Goal: Task Accomplishment & Management: Complete application form

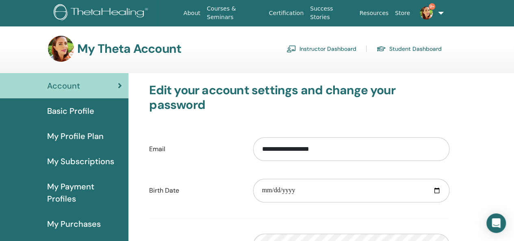
click at [335, 48] on link "Instructor Dashboard" at bounding box center [321, 48] width 70 height 13
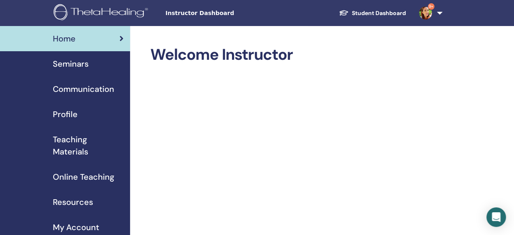
click at [84, 63] on span "Seminars" at bounding box center [71, 64] width 36 height 12
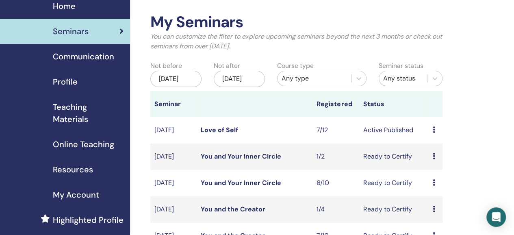
scroll to position [49, 0]
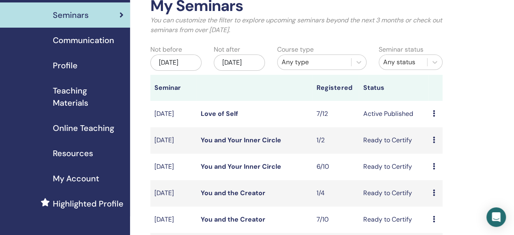
click at [214, 118] on link "Love of Self" at bounding box center [219, 113] width 37 height 9
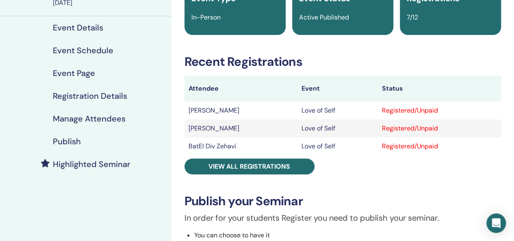
scroll to position [81, 0]
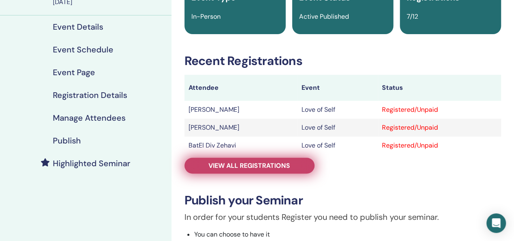
click at [252, 167] on span "View all registrations" at bounding box center [249, 165] width 82 height 9
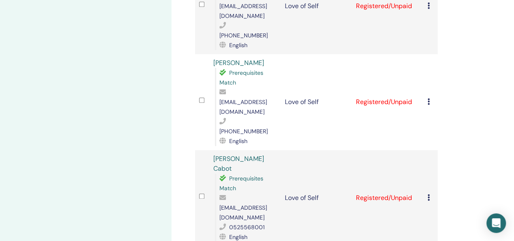
scroll to position [422, 0]
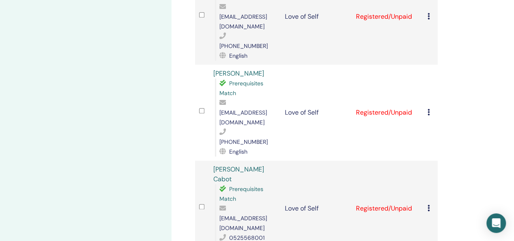
click at [476, 176] on div "Manage Attendees Bulk Actions Export to CSV Attendee Event Status Adi Aharon Ka…" at bounding box center [342, 46] width 342 height 884
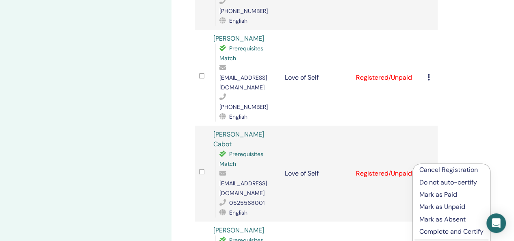
scroll to position [471, 0]
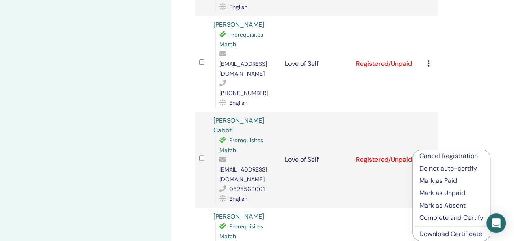
click at [447, 218] on p "Complete and Certify" at bounding box center [451, 218] width 64 height 10
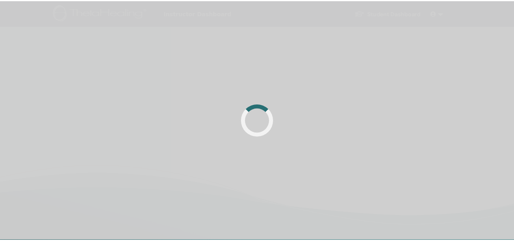
scroll to position [202, 0]
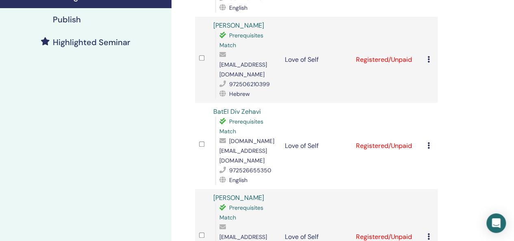
click at [428, 142] on icon at bounding box center [428, 145] width 2 height 6
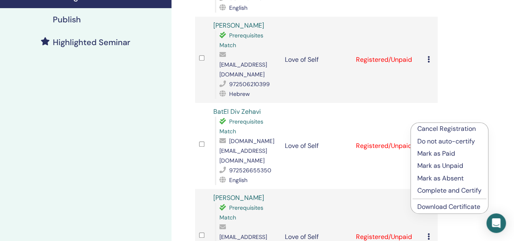
click at [433, 189] on p "Complete and Certify" at bounding box center [449, 191] width 64 height 10
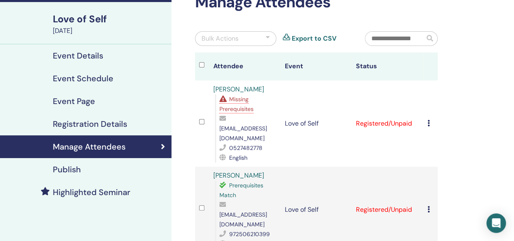
scroll to position [65, 0]
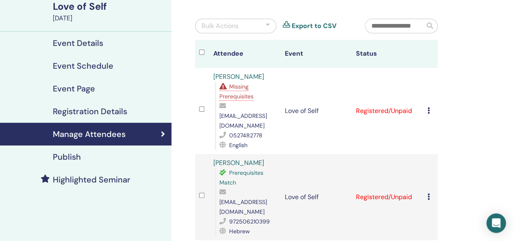
click at [428, 193] on icon at bounding box center [428, 196] width 2 height 6
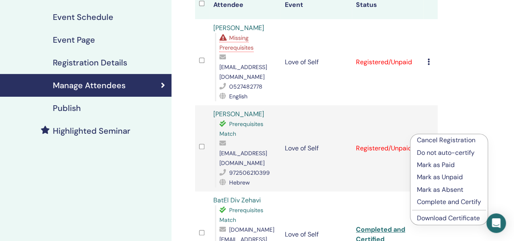
scroll to position [130, 0]
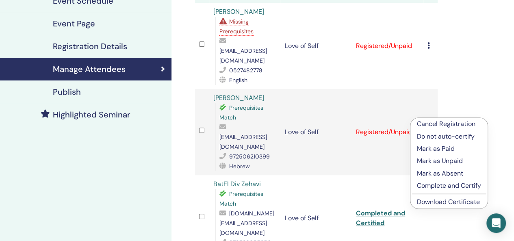
click at [423, 182] on p "Complete and Certify" at bounding box center [449, 186] width 64 height 10
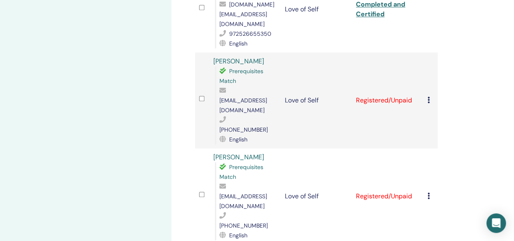
scroll to position [341, 0]
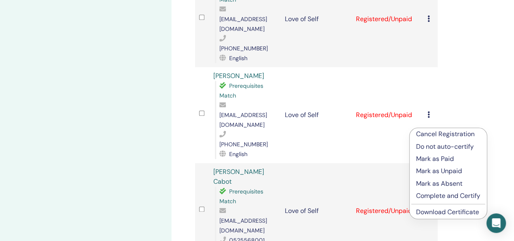
scroll to position [471, 0]
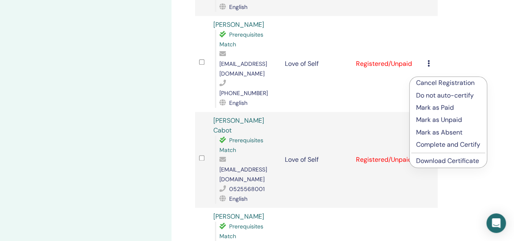
click at [451, 143] on p "Complete and Certify" at bounding box center [448, 145] width 64 height 10
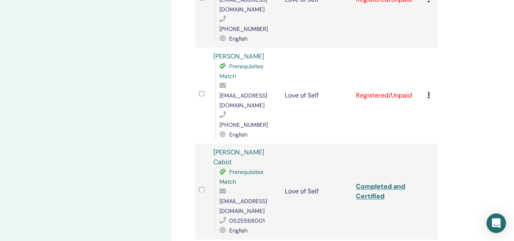
scroll to position [438, 0]
click at [428, 93] on icon at bounding box center [428, 96] width 2 height 6
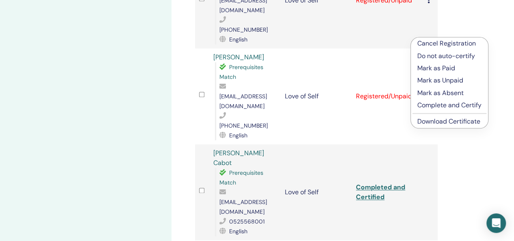
click at [438, 108] on p "Complete and Certify" at bounding box center [449, 105] width 64 height 10
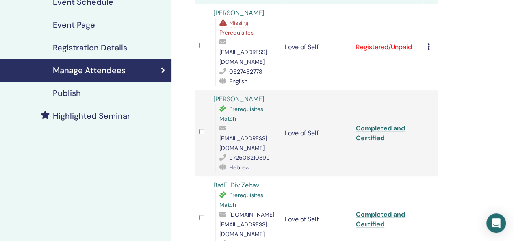
scroll to position [130, 0]
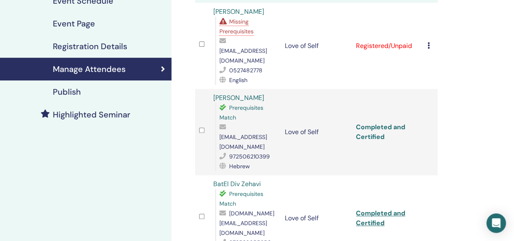
click at [386, 123] on link "Completed and Certified" at bounding box center [380, 132] width 49 height 18
click at [379, 209] on link "Completed and Certified" at bounding box center [380, 218] width 49 height 18
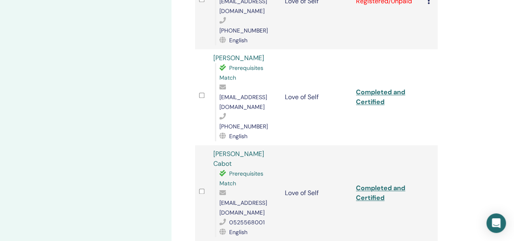
scroll to position [438, 0]
click at [368, 87] on link "Completed and Certified" at bounding box center [380, 96] width 49 height 18
click at [367, 183] on link "Completed and Certified" at bounding box center [380, 192] width 49 height 18
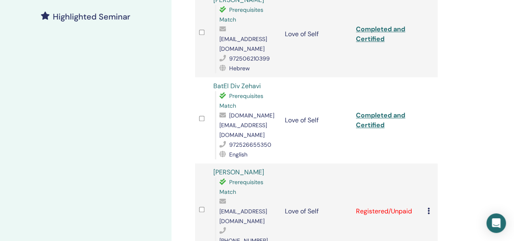
scroll to position [17, 0]
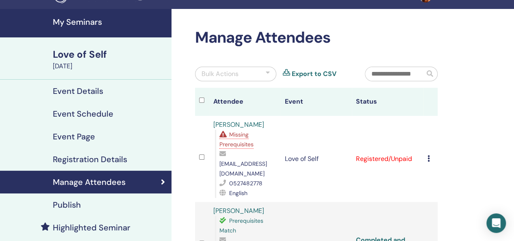
click at [372, 152] on td "Registered/Unpaid" at bounding box center [387, 159] width 71 height 86
click at [232, 137] on span "Missing Prerequisites" at bounding box center [236, 139] width 34 height 17
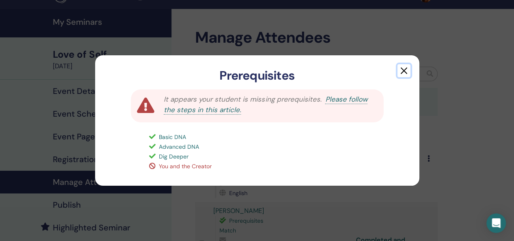
click at [404, 71] on button "button" at bounding box center [403, 70] width 13 height 13
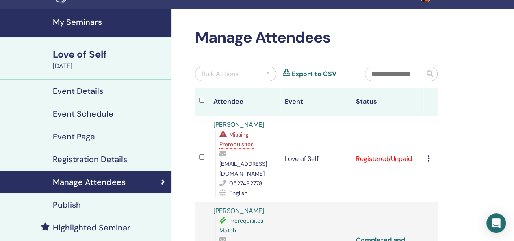
scroll to position [0, 0]
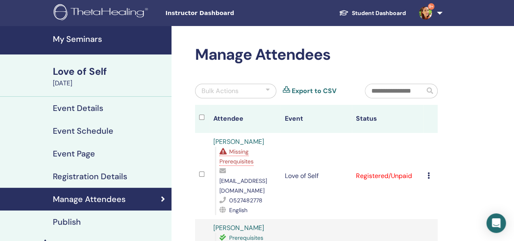
click at [65, 39] on h4 "My Seminars" at bounding box center [110, 39] width 114 height 10
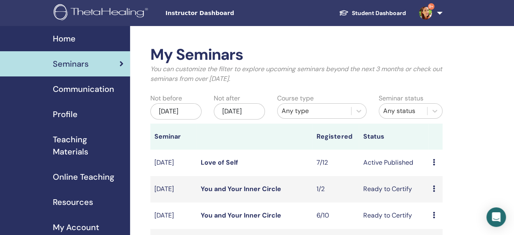
scroll to position [205, 0]
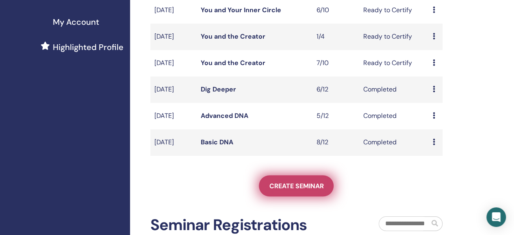
click at [293, 196] on link "Create seminar" at bounding box center [296, 185] width 75 height 21
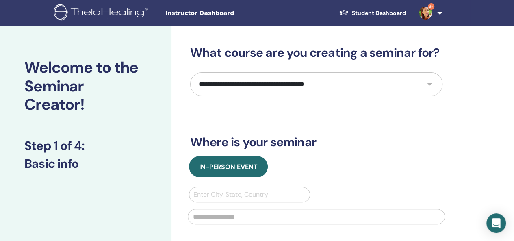
click at [351, 82] on select "**********" at bounding box center [316, 84] width 252 height 24
click at [343, 72] on select "**********" at bounding box center [316, 84] width 252 height 24
select select "****"
click at [190, 72] on select "**********" at bounding box center [316, 84] width 252 height 24
click at [92, 17] on img at bounding box center [102, 13] width 97 height 18
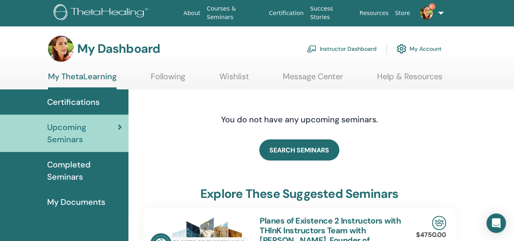
click at [338, 50] on link "Instructor Dashboard" at bounding box center [341, 49] width 70 height 18
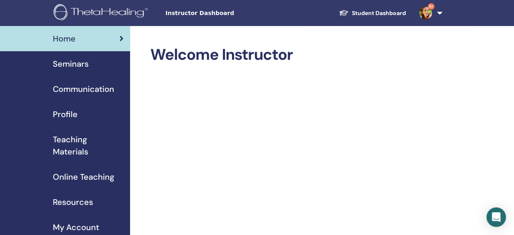
click at [67, 175] on span "Online Teaching" at bounding box center [83, 177] width 61 height 12
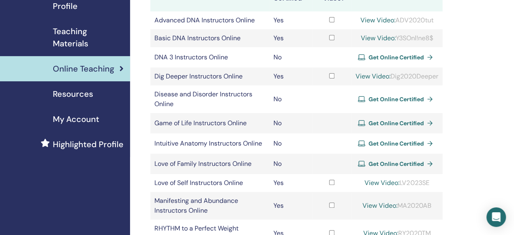
scroll to position [114, 0]
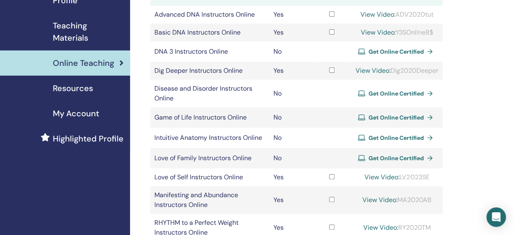
click at [370, 181] on link "View Video:" at bounding box center [381, 177] width 35 height 9
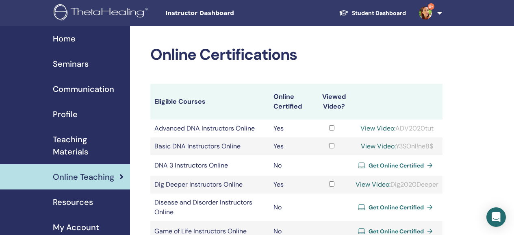
scroll to position [112, 0]
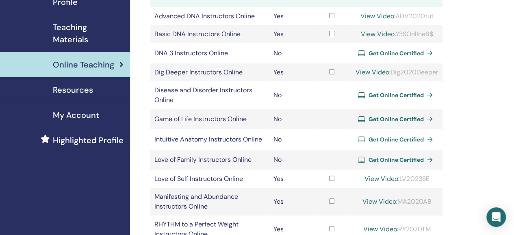
click at [200, 185] on td "Love of Self Instructors Online" at bounding box center [209, 179] width 119 height 18
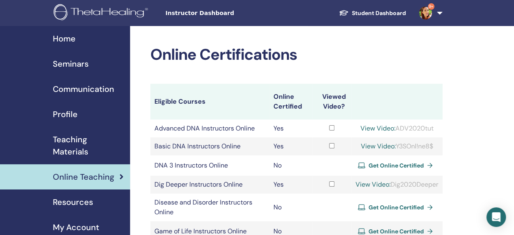
click at [77, 63] on span "Seminars" at bounding box center [71, 64] width 36 height 12
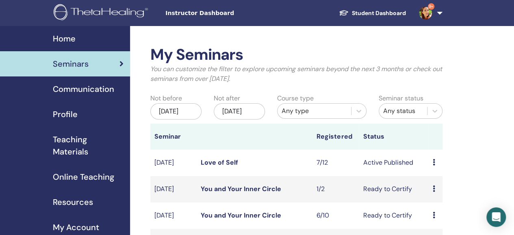
scroll to position [205, 0]
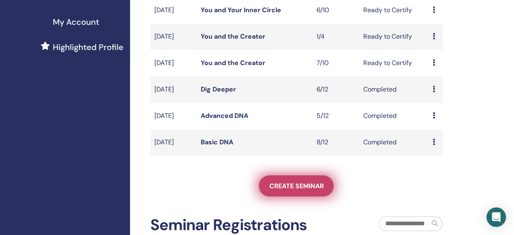
click at [292, 190] on span "Create seminar" at bounding box center [296, 185] width 54 height 9
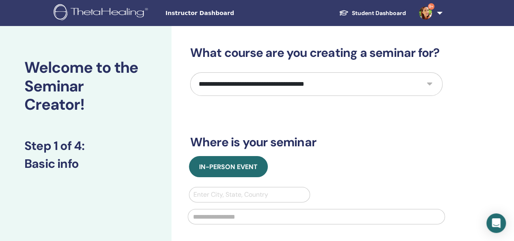
click at [312, 85] on select "**********" at bounding box center [316, 84] width 252 height 24
select select "****"
click at [190, 72] on select "**********" at bounding box center [316, 84] width 252 height 24
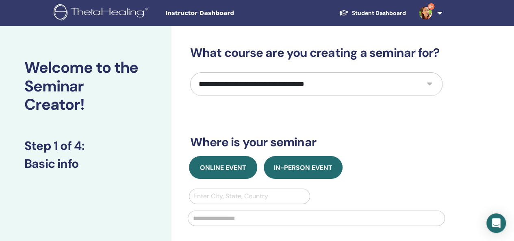
click at [242, 162] on button "Online Event" at bounding box center [223, 167] width 68 height 23
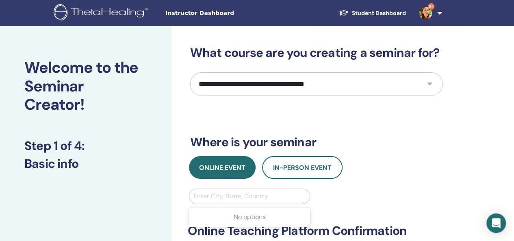
click at [235, 199] on div at bounding box center [249, 195] width 112 height 11
type input "*"
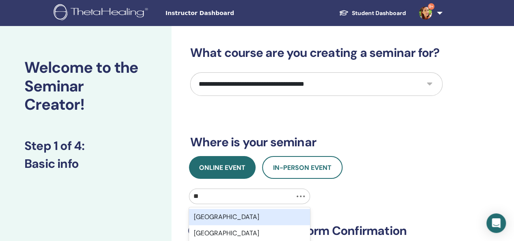
type input "*"
type input "****"
click at [234, 218] on div "Israel" at bounding box center [249, 217] width 121 height 16
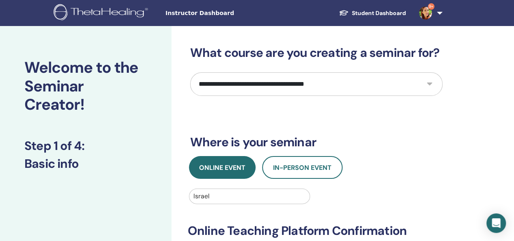
scroll to position [210, 0]
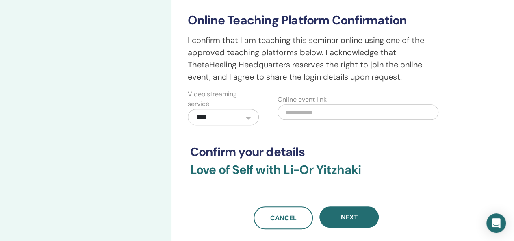
click at [334, 113] on input "text" at bounding box center [357, 111] width 161 height 15
paste input "**********"
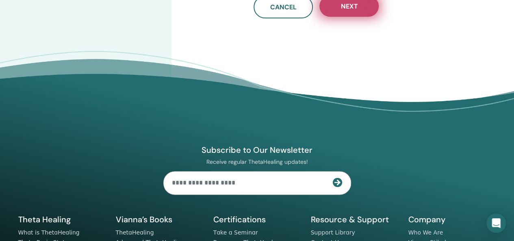
type input "**********"
click at [327, 3] on button "Next" at bounding box center [348, 6] width 59 height 21
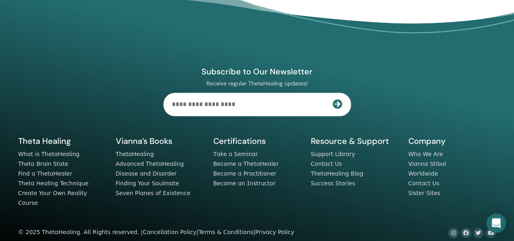
scroll to position [80, 0]
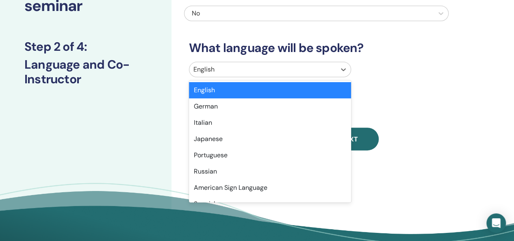
click at [233, 70] on div at bounding box center [262, 69] width 138 height 11
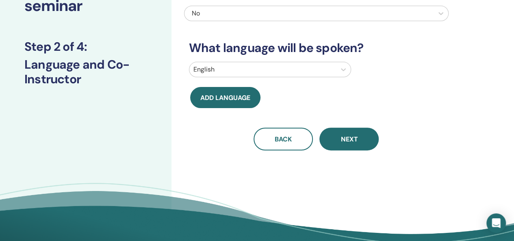
click at [371, 56] on div "Will you have a co-instructor? No What language will be spoken? English Add lan…" at bounding box center [316, 57] width 264 height 185
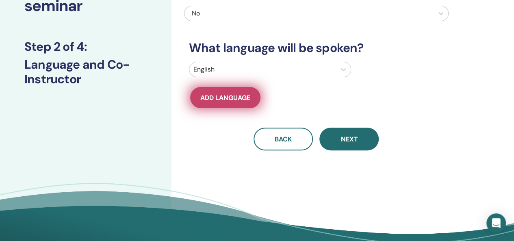
click at [210, 88] on button "Add language" at bounding box center [225, 97] width 70 height 21
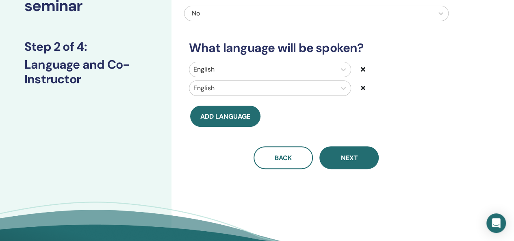
click at [234, 86] on div at bounding box center [262, 87] width 138 height 11
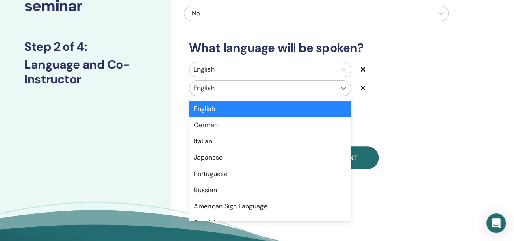
type input "*"
type input "**"
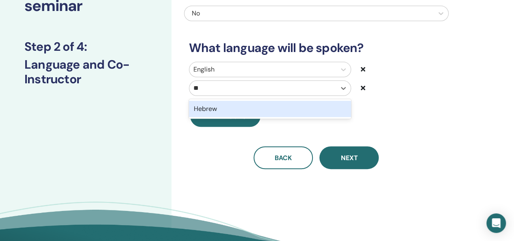
click at [220, 108] on div "Hebrew" at bounding box center [270, 109] width 162 height 16
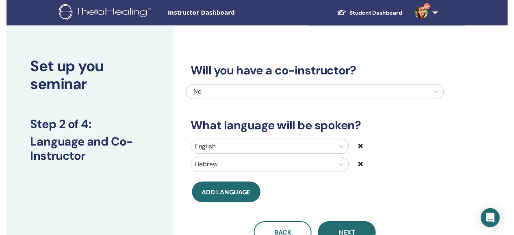
scroll to position [210, 0]
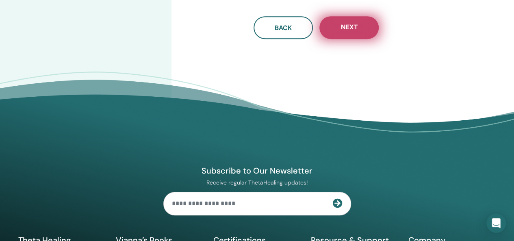
click at [335, 32] on button "Next" at bounding box center [348, 27] width 59 height 23
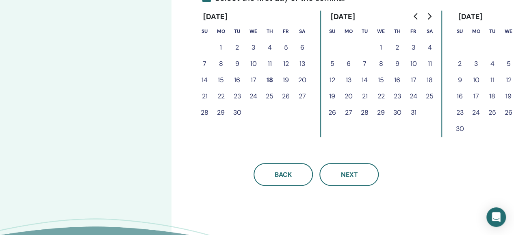
click at [257, 78] on button "17" at bounding box center [253, 80] width 16 height 16
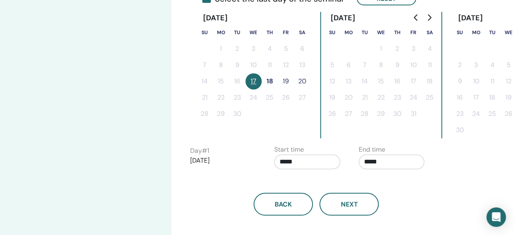
click at [271, 82] on button "18" at bounding box center [269, 81] width 16 height 16
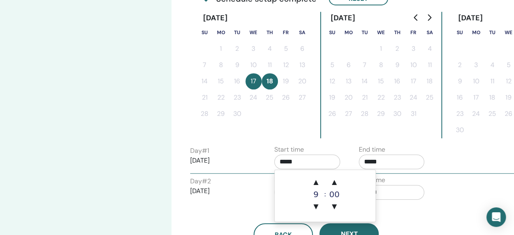
click at [280, 161] on input "*****" at bounding box center [307, 161] width 66 height 15
click at [317, 185] on span "▲" at bounding box center [315, 182] width 16 height 16
type input "*****"
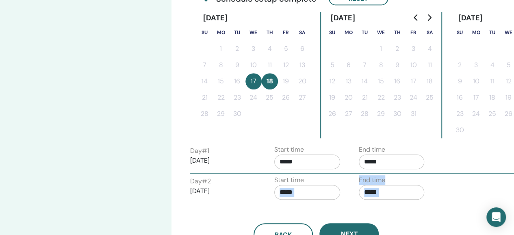
drag, startPoint x: 247, startPoint y: 213, endPoint x: 296, endPoint y: 196, distance: 51.9
click at [296, 196] on div "Time Zone Time Zone (GMT-8) US/Alaska Seminar Date and Time Start date End date…" at bounding box center [316, 40] width 252 height 410
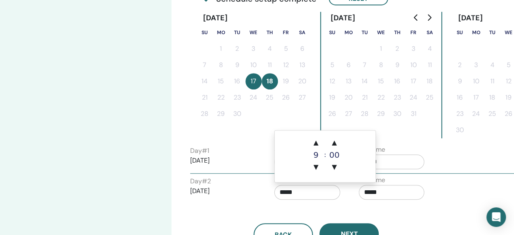
click at [278, 194] on input "*****" at bounding box center [307, 192] width 66 height 15
click at [319, 144] on span "▲" at bounding box center [315, 142] width 16 height 16
type input "*****"
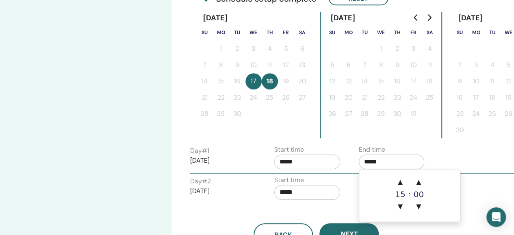
drag, startPoint x: 412, startPoint y: 147, endPoint x: 367, endPoint y: 159, distance: 47.1
click at [367, 159] on div "End time *****" at bounding box center [391, 159] width 66 height 28
click at [401, 181] on span "▲" at bounding box center [400, 182] width 16 height 16
click at [419, 207] on span "▼" at bounding box center [418, 206] width 16 height 16
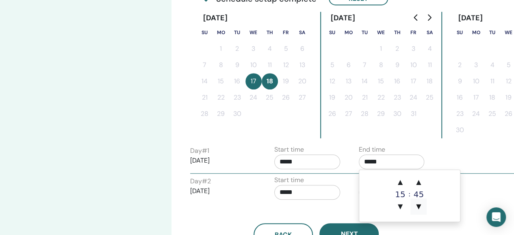
click at [419, 207] on span "▼" at bounding box center [418, 206] width 16 height 16
click at [400, 180] on span "▲" at bounding box center [400, 182] width 16 height 16
click at [420, 181] on span "▲" at bounding box center [418, 182] width 16 height 16
click at [418, 201] on span "▼" at bounding box center [418, 206] width 16 height 16
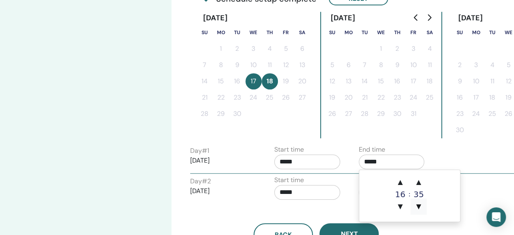
click at [418, 201] on span "▼" at bounding box center [418, 206] width 16 height 16
click at [417, 203] on span "▼" at bounding box center [418, 206] width 16 height 16
type input "*****"
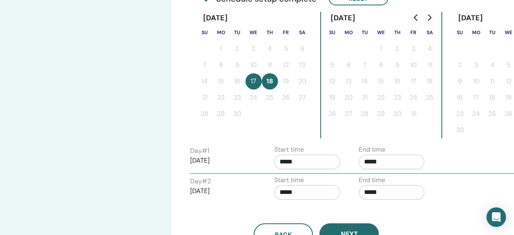
click at [458, 153] on div "Day # 1 2025/09/17 Start time ***** End time *****" at bounding box center [352, 159] width 337 height 28
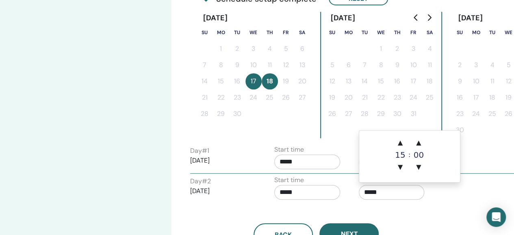
click at [367, 194] on input "*****" at bounding box center [391, 192] width 66 height 15
click at [399, 141] on span "▲" at bounding box center [400, 142] width 16 height 16
click at [420, 168] on span "▼" at bounding box center [418, 167] width 16 height 16
drag, startPoint x: 399, startPoint y: 142, endPoint x: 421, endPoint y: 140, distance: 22.4
click at [421, 140] on div "▲ 17 ▼ : ▲ 55 ▼" at bounding box center [409, 154] width 35 height 41
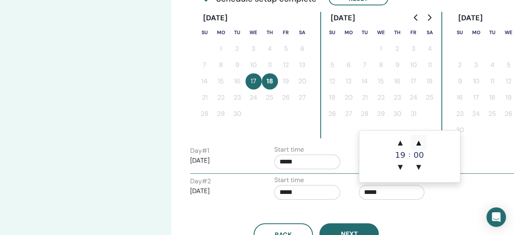
click at [421, 140] on span "▲" at bounding box center [418, 142] width 16 height 16
click at [397, 168] on span "▼" at bounding box center [400, 167] width 16 height 16
click at [414, 137] on span "▲" at bounding box center [418, 142] width 16 height 16
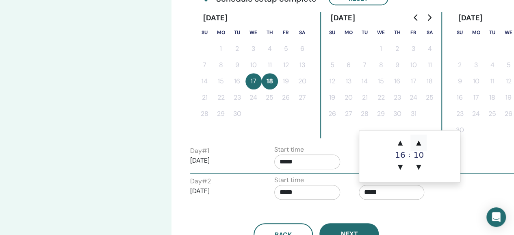
click at [414, 137] on span "▲" at bounding box center [418, 142] width 16 height 16
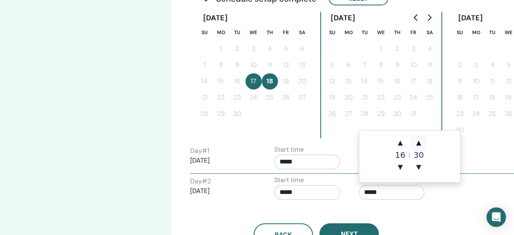
type input "*****"
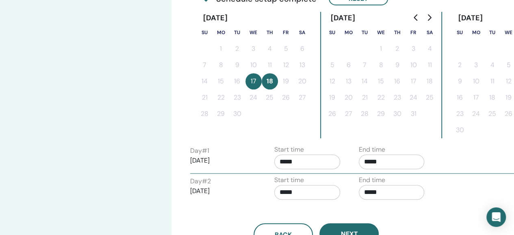
click at [449, 197] on div "Day # 2 2025/09/18 Start time ***** End time *****" at bounding box center [352, 189] width 337 height 28
click at [371, 231] on button "Next" at bounding box center [348, 233] width 59 height 21
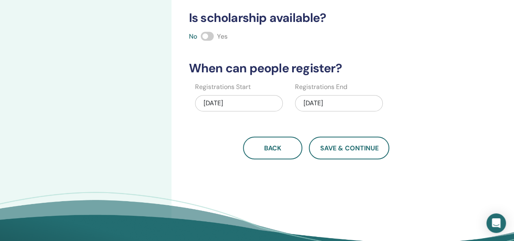
scroll to position [0, 0]
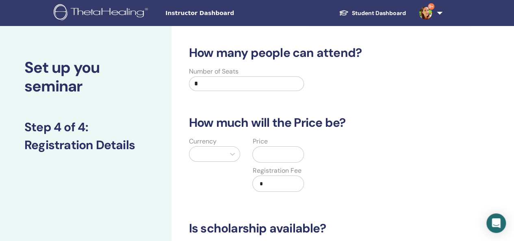
click at [212, 88] on input "*" at bounding box center [246, 83] width 115 height 15
type input "*"
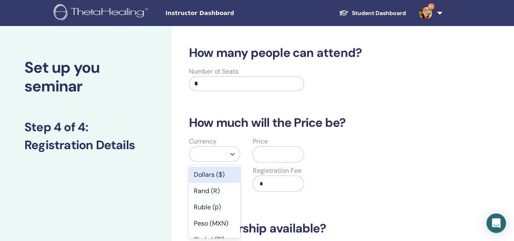
click at [199, 160] on div at bounding box center [207, 154] width 36 height 15
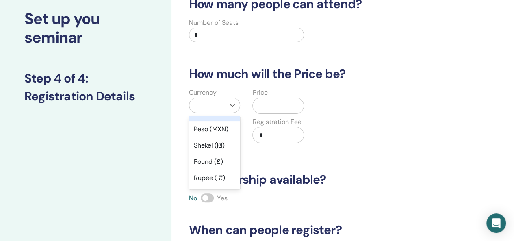
scroll to position [64, 0]
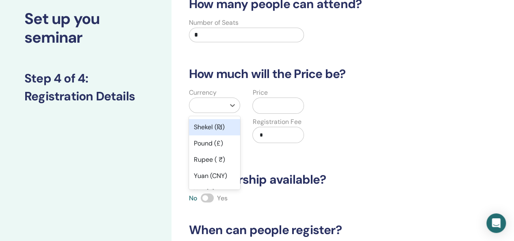
click at [213, 128] on div "Shekel (₪)" at bounding box center [215, 127] width 52 height 16
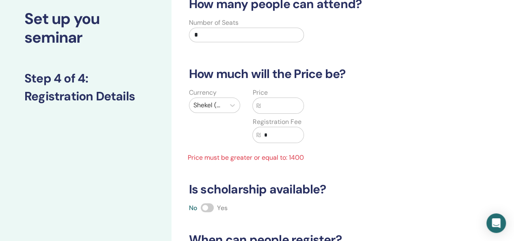
click at [274, 106] on input "text" at bounding box center [281, 105] width 43 height 15
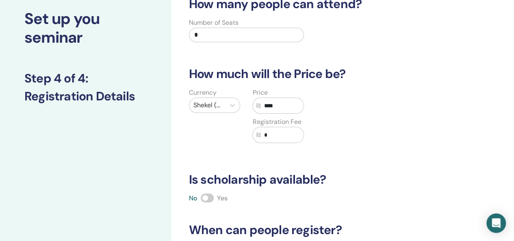
type input "****"
click at [276, 138] on input "*" at bounding box center [281, 134] width 43 height 15
type input "***"
click at [208, 195] on span at bounding box center [207, 197] width 13 height 9
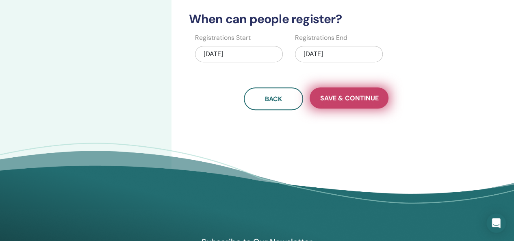
click at [339, 96] on span "Save & Continue" at bounding box center [348, 98] width 58 height 9
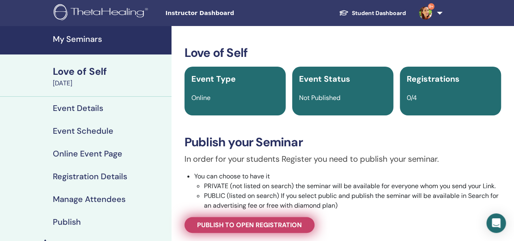
click at [286, 229] on link "Publish to open registration" at bounding box center [249, 225] width 130 height 16
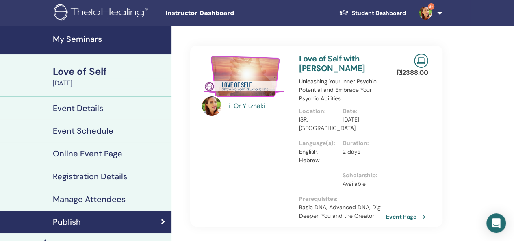
scroll to position [210, 0]
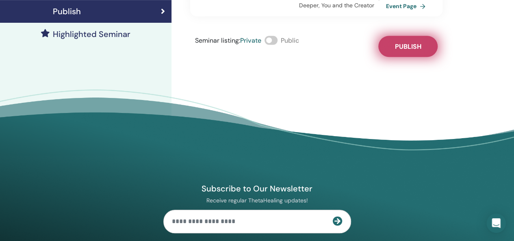
click at [404, 48] on span "Publish" at bounding box center [407, 46] width 26 height 9
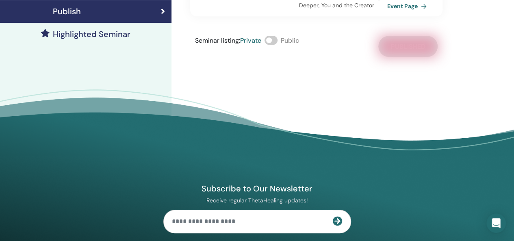
click at [393, 4] on link "Event Page" at bounding box center [408, 6] width 43 height 12
